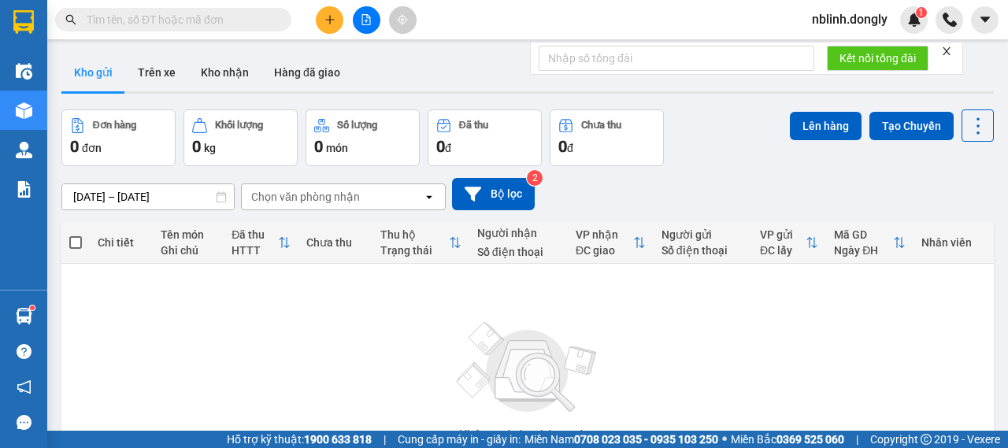
click at [206, 23] on input "text" at bounding box center [180, 19] width 186 height 17
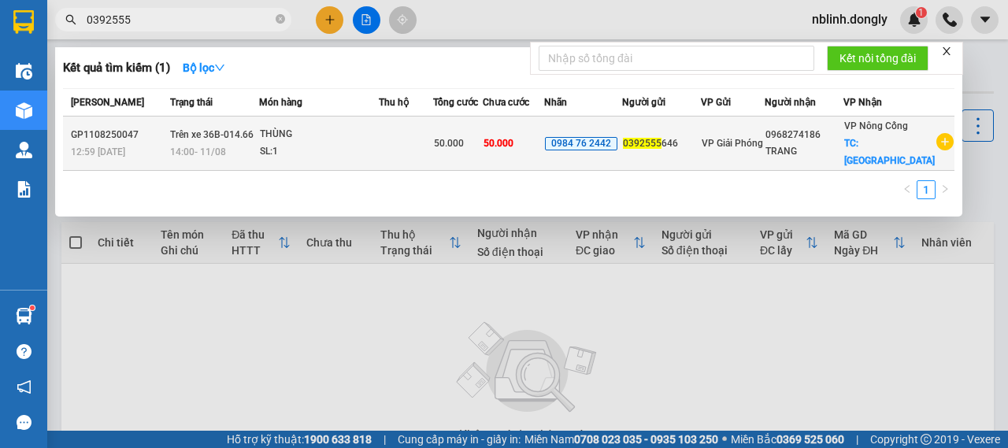
type input "0392555"
click at [756, 138] on span "VP Giải Phóng" at bounding box center [731, 143] width 61 height 11
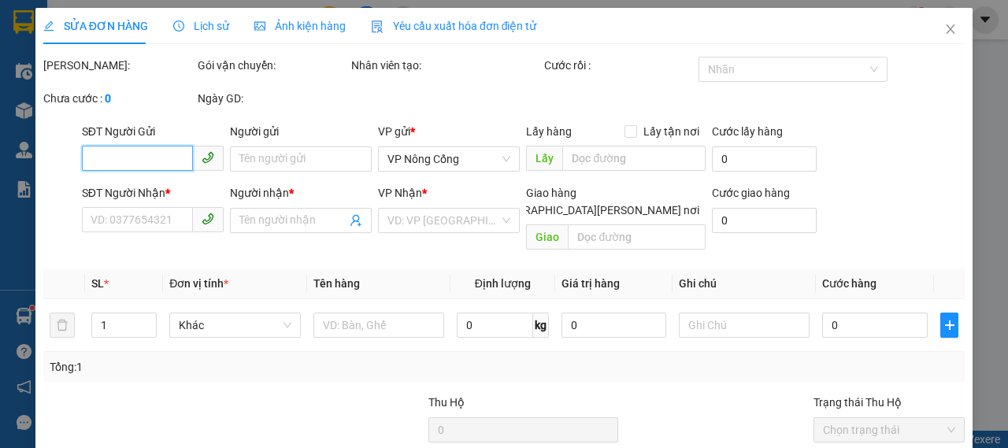
type input "0392555646"
type input "0968274186"
type input "TRANG"
checkbox input "true"
type input "[GEOGRAPHIC_DATA]"
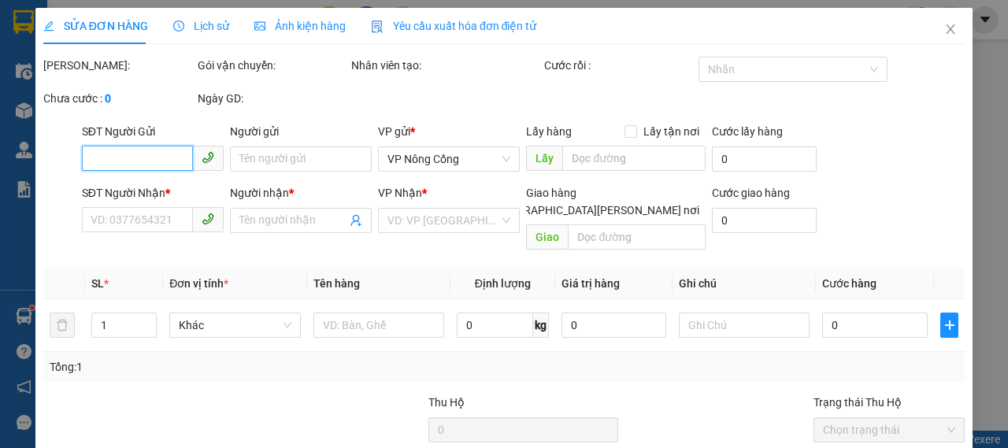
type input "50.000"
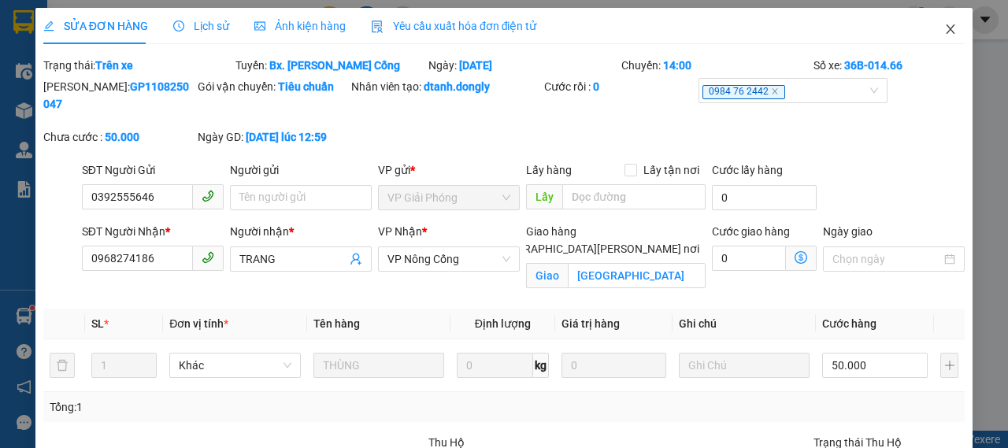
click at [940, 37] on span "Close" at bounding box center [950, 30] width 44 height 44
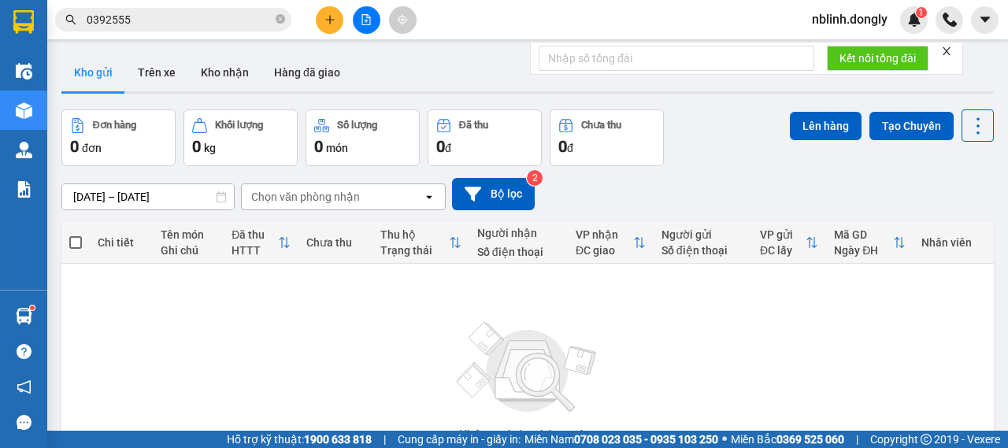
click at [148, 15] on input "0392555" at bounding box center [180, 19] width 186 height 17
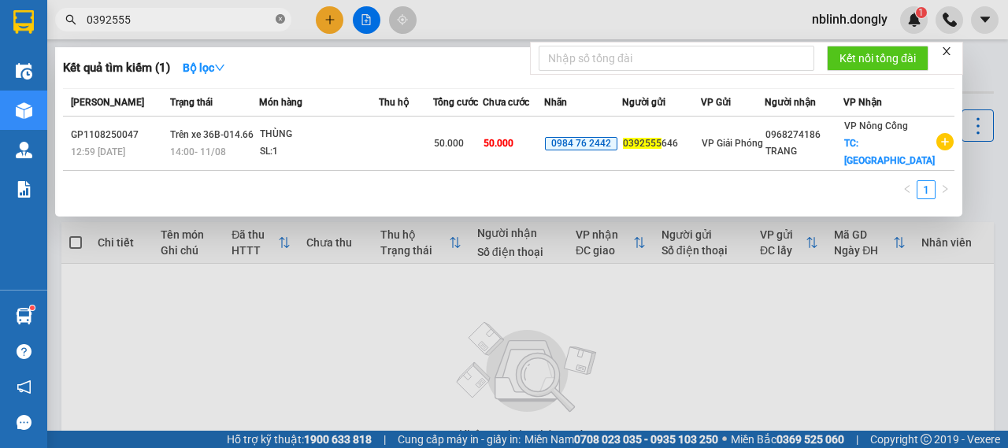
click at [284, 18] on icon "close-circle" at bounding box center [279, 18] width 9 height 9
